Goal: Task Accomplishment & Management: Manage account settings

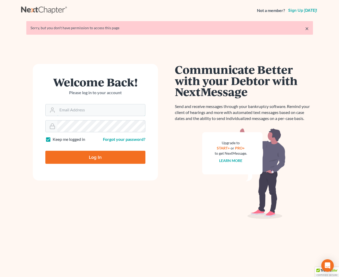
type input "[EMAIL_ADDRESS][DOMAIN_NAME]"
click at [112, 153] on input "Log In" at bounding box center [95, 157] width 100 height 13
type input "Thinking..."
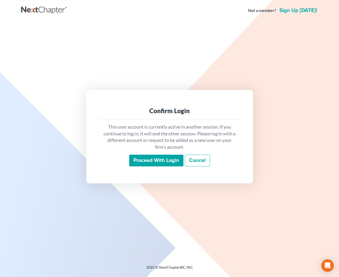
click at [162, 155] on input "Proceed with login" at bounding box center [156, 161] width 54 height 12
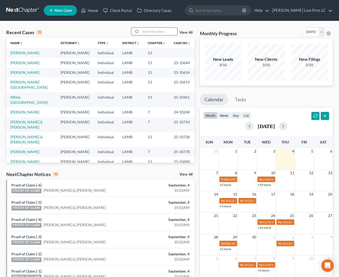
click at [148, 33] on input "search" at bounding box center [159, 32] width 36 height 8
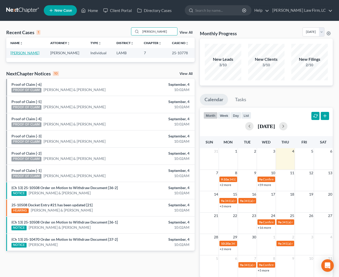
type input "April Brooks"
drag, startPoint x: 29, startPoint y: 53, endPoint x: 33, endPoint y: 53, distance: 3.9
click at [29, 53] on link "Brooks, April" at bounding box center [24, 53] width 29 height 4
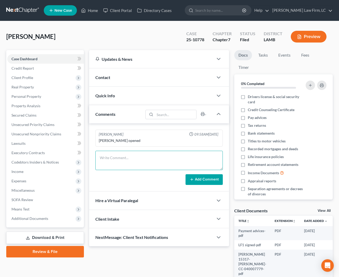
click at [126, 155] on textarea at bounding box center [158, 160] width 127 height 19
click at [115, 85] on div "Contact" at bounding box center [151, 77] width 124 height 18
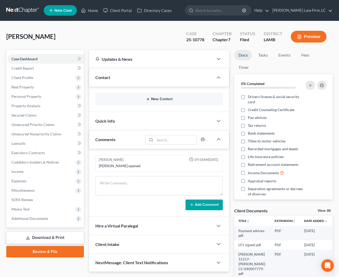
click at [137, 97] on button "New Contact" at bounding box center [159, 99] width 119 height 4
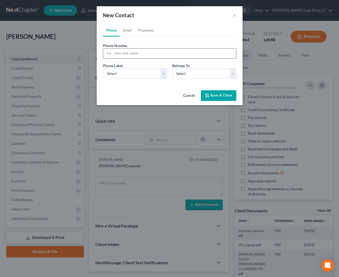
paste input "(225) 806-1100"
type input "(225) 806-1100"
click at [126, 31] on link "Email" at bounding box center [127, 30] width 15 height 13
drag, startPoint x: 110, startPoint y: 31, endPoint x: 112, endPoint y: 36, distance: 5.0
click at [110, 32] on link "Phone" at bounding box center [111, 30] width 17 height 13
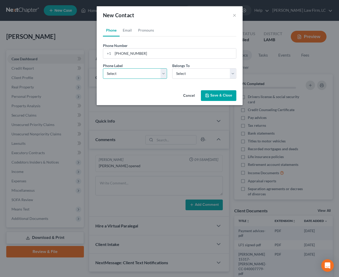
select select "0"
click at [127, 32] on link "Email" at bounding box center [127, 30] width 15 height 13
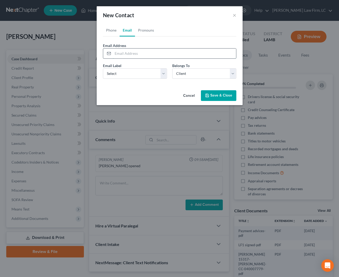
click at [134, 50] on input "email" at bounding box center [174, 53] width 123 height 10
paste input "terahji06@yahoo.com"
type input "terahji06@yahoo.com"
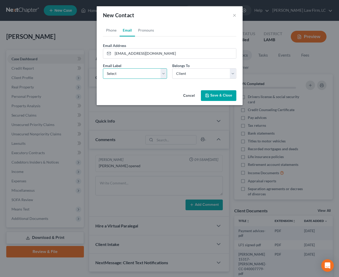
select select "0"
click at [218, 94] on button "Save & Close" at bounding box center [218, 95] width 35 height 11
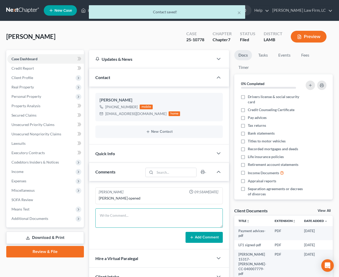
click at [100, 215] on textarea at bounding box center [158, 217] width 127 height 19
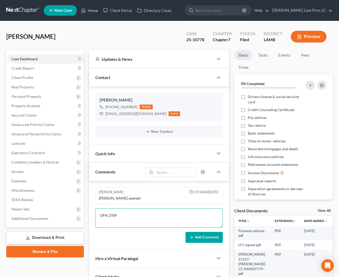
type textarea "OFN 2789"
click at [196, 238] on button "Add Comment" at bounding box center [204, 237] width 37 height 11
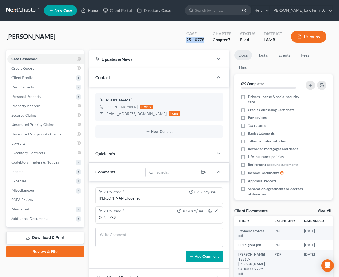
drag, startPoint x: 200, startPoint y: 40, endPoint x: 178, endPoint y: 40, distance: 21.6
click at [178, 40] on div "Brooks, April Upgraded Case 25-10778 Chapter Chapter 7 Status Filed District LA…" at bounding box center [169, 38] width 326 height 23
copy div "25-10778"
